Goal: Task Accomplishment & Management: Use online tool/utility

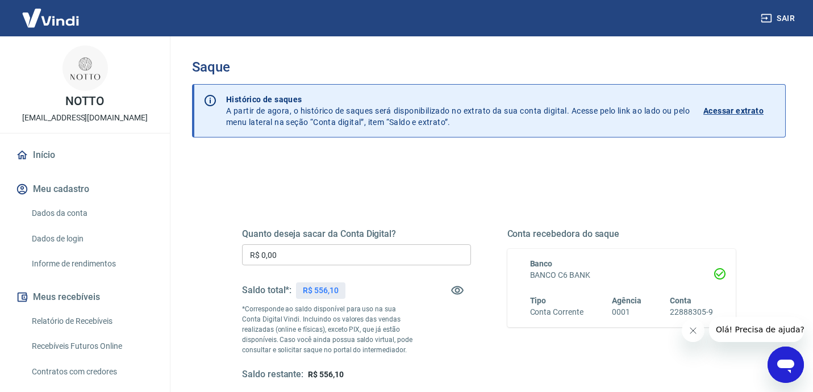
click at [277, 259] on input "R$ 0,00" at bounding box center [356, 254] width 229 height 21
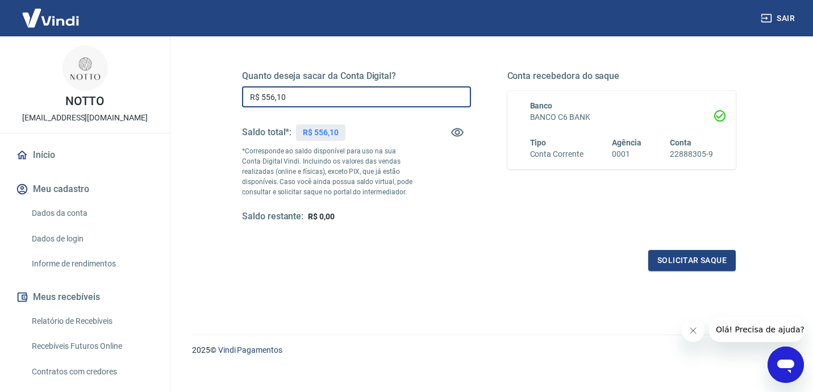
scroll to position [169, 0]
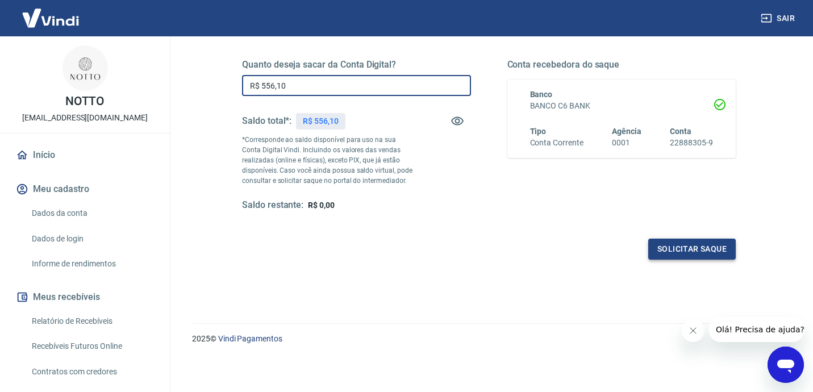
type input "R$ 556,10"
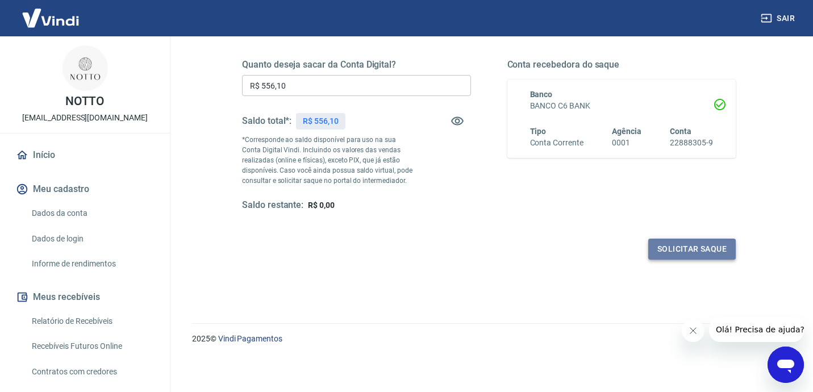
click at [703, 241] on button "Solicitar saque" at bounding box center [691, 249] width 87 height 21
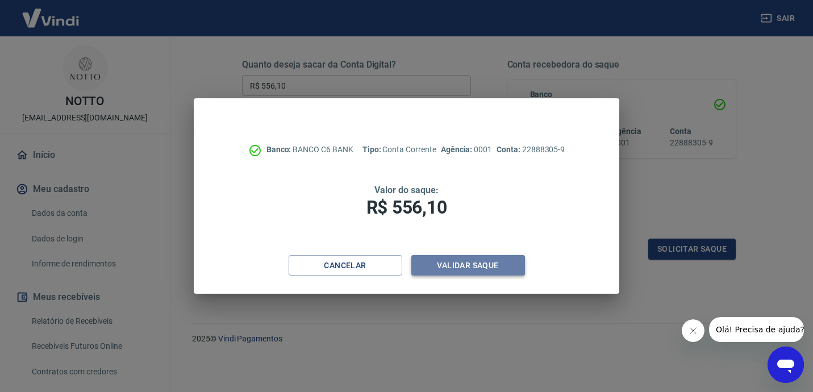
click at [441, 261] on button "Validar saque" at bounding box center [468, 265] width 114 height 21
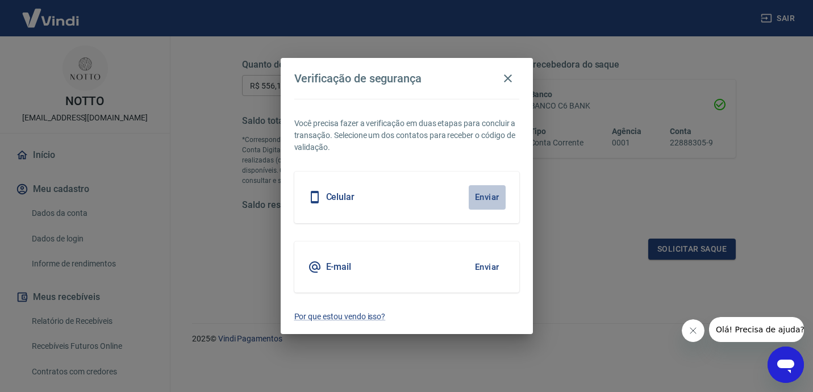
click at [490, 195] on button "Enviar" at bounding box center [487, 197] width 37 height 24
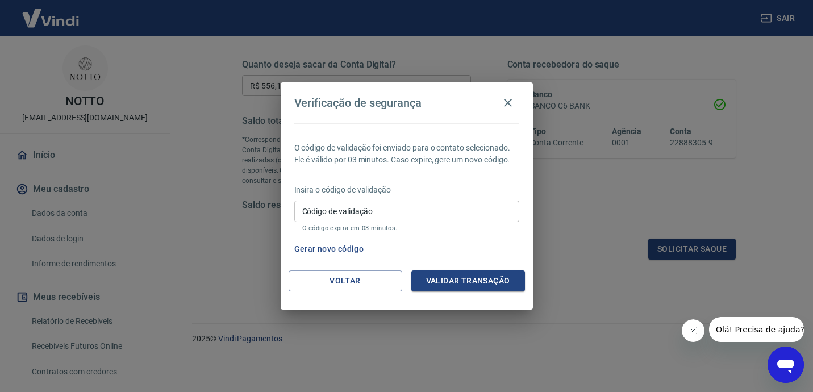
click at [475, 216] on input "Código de validação" at bounding box center [406, 211] width 225 height 21
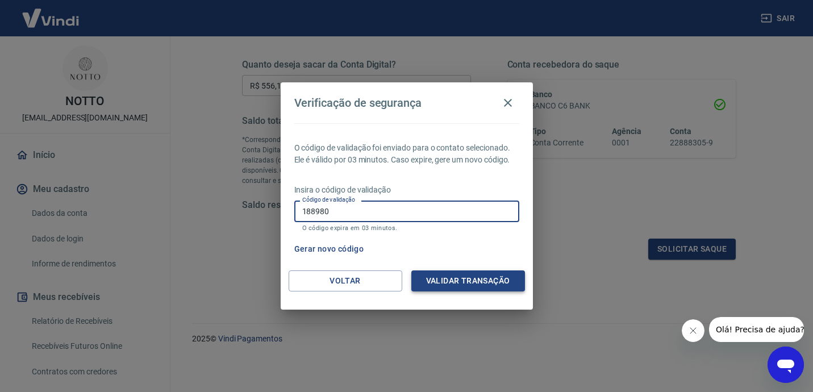
type input "188980"
click at [514, 279] on button "Validar transação" at bounding box center [468, 280] width 114 height 21
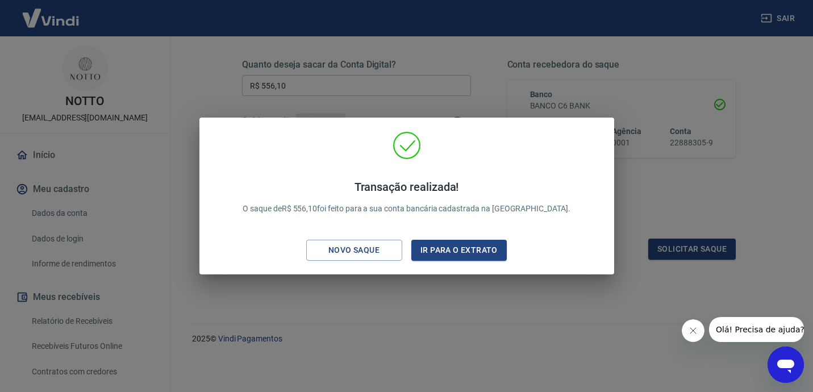
click at [485, 88] on div "Transação realizada! O saque de R$ 556,10 foi feito para a sua conta bancária c…" at bounding box center [406, 196] width 813 height 392
